Goal: Check status: Check status

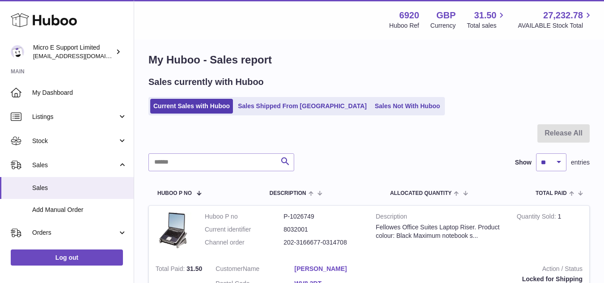
scroll to position [5, 0]
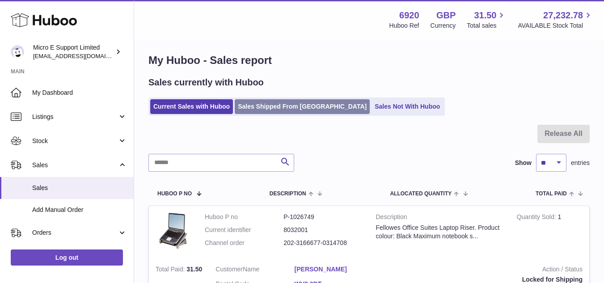
click at [269, 109] on link "Sales Shipped From [GEOGRAPHIC_DATA]" at bounding box center [302, 106] width 135 height 15
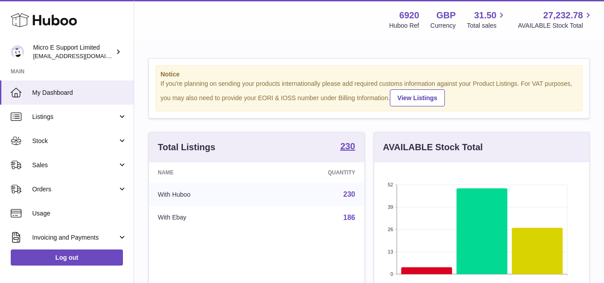
scroll to position [139, 215]
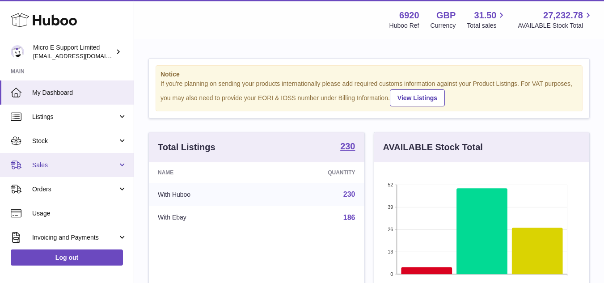
click at [82, 167] on span "Sales" at bounding box center [74, 165] width 85 height 8
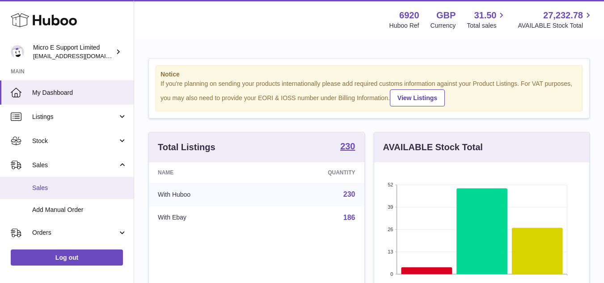
click at [38, 186] on span "Sales" at bounding box center [79, 188] width 95 height 8
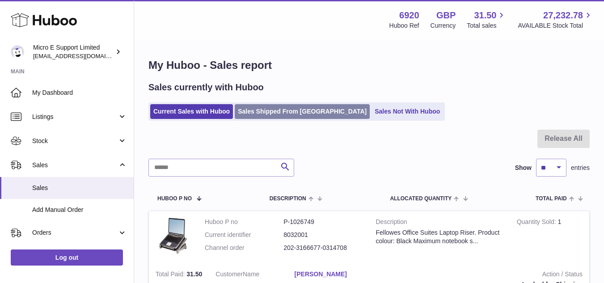
click at [282, 108] on link "Sales Shipped From [GEOGRAPHIC_DATA]" at bounding box center [302, 111] width 135 height 15
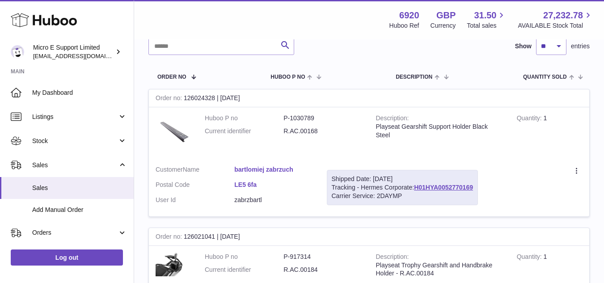
scroll to position [110, 0]
click at [262, 170] on link "bartlomiej zabrzuch" at bounding box center [273, 168] width 79 height 8
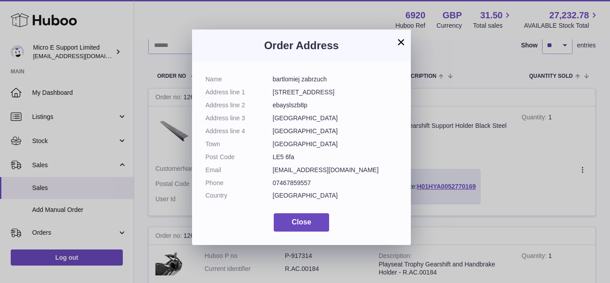
click at [400, 41] on button "×" at bounding box center [401, 42] width 11 height 11
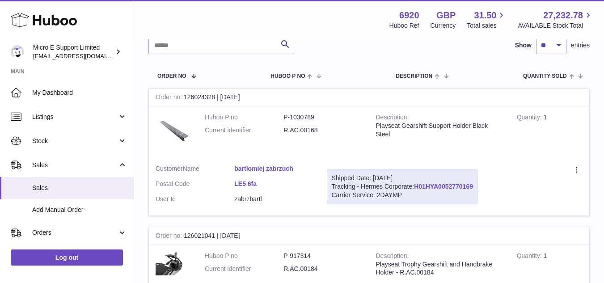
click at [446, 188] on link "H01HYA0052770169" at bounding box center [443, 186] width 59 height 7
drag, startPoint x: 480, startPoint y: 187, endPoint x: 416, endPoint y: 186, distance: 64.8
click at [416, 186] on td "Shipped Date: 6th Oct 2025 Tracking - Hermes Corporate: H01HYA0052770169 Carrie…" at bounding box center [402, 187] width 164 height 58
copy link "H01HYA0052770169"
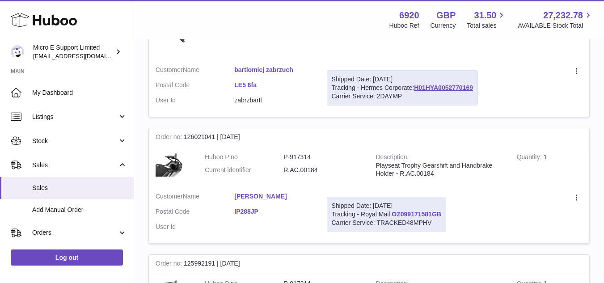
scroll to position [212, 0]
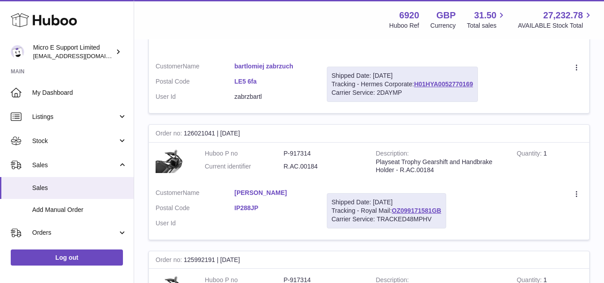
click at [265, 196] on link "Filip Baverstock" at bounding box center [273, 193] width 79 height 8
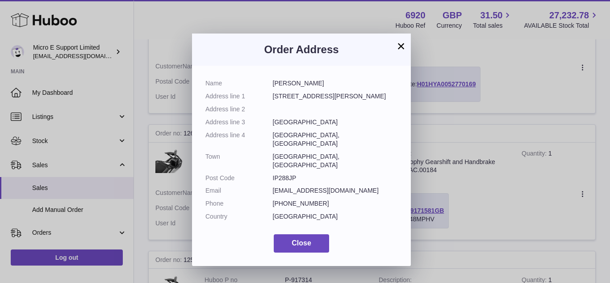
click at [401, 49] on button "×" at bounding box center [401, 46] width 11 height 11
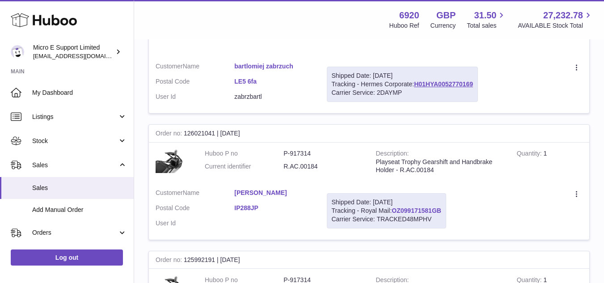
click at [429, 210] on link "OZ099171581GB" at bounding box center [416, 210] width 50 height 7
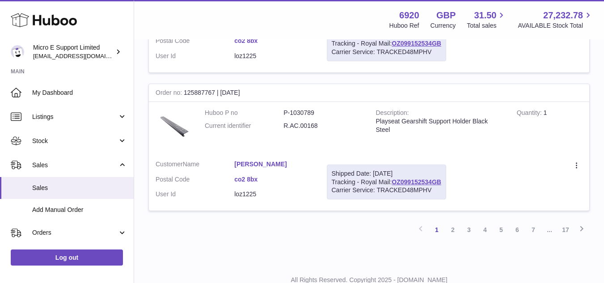
scroll to position [1334, 0]
click at [423, 181] on link "OZ099152534GB" at bounding box center [416, 181] width 50 height 7
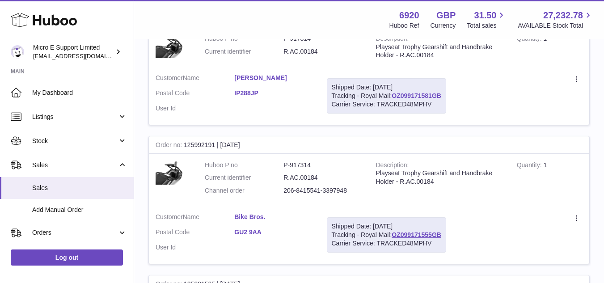
scroll to position [328, 0]
click at [429, 232] on link "OZ099171555GB" at bounding box center [416, 234] width 50 height 7
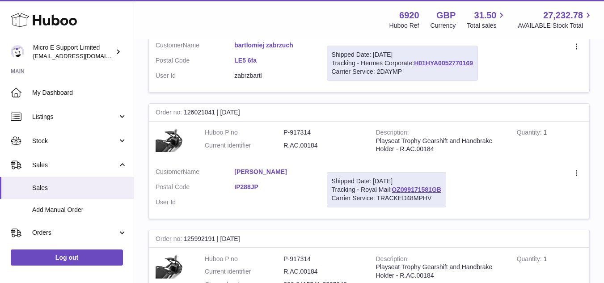
scroll to position [236, 0]
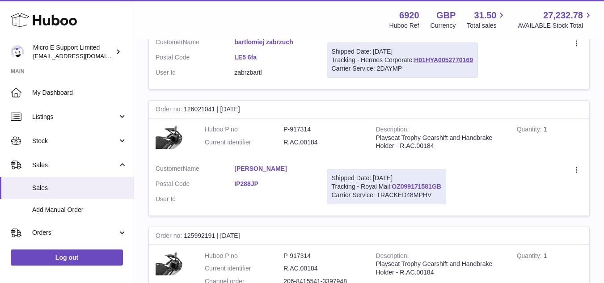
drag, startPoint x: 447, startPoint y: 186, endPoint x: 395, endPoint y: 189, distance: 52.4
click at [395, 189] on div "Shipped Date: 6th Oct 2025 Tracking - Royal Mail: OZ099171581GB Carrier Service…" at bounding box center [386, 186] width 119 height 35
copy link "OZ099171581GB"
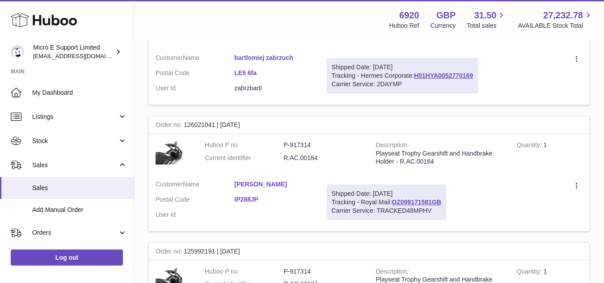
scroll to position [222, 0]
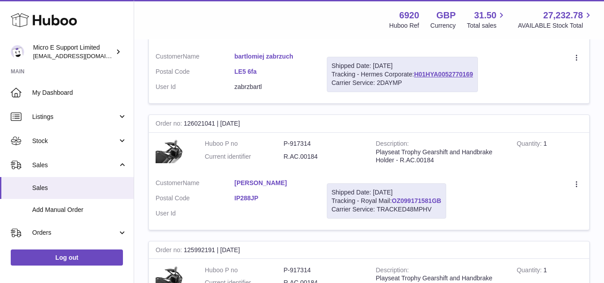
click at [430, 200] on link "OZ099171581GB" at bounding box center [416, 200] width 50 height 7
click at [55, 188] on span "Sales" at bounding box center [79, 188] width 95 height 8
